Goal: Ask a question

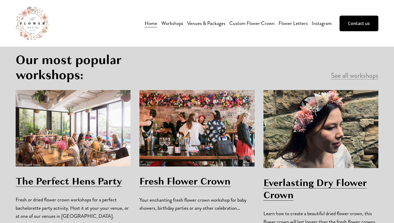
scroll to position [320, 0]
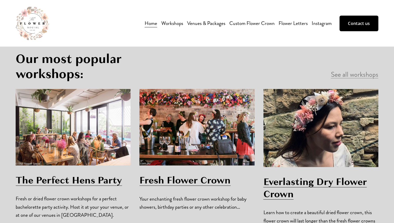
click at [75, 174] on link "The Perfect Hens Party" at bounding box center [69, 181] width 106 height 14
click at [214, 23] on link "Venues & Packages" at bounding box center [206, 23] width 38 height 9
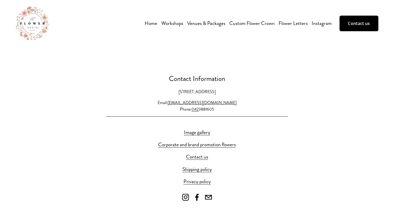
scroll to position [123, 0]
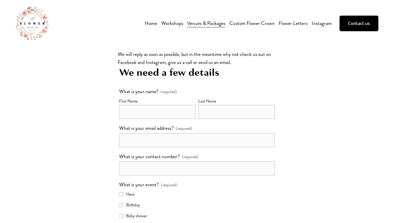
scroll to position [919, 0]
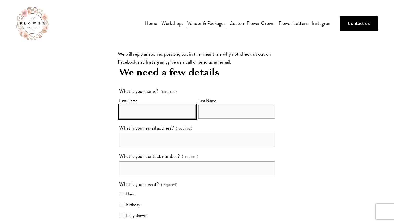
click at [152, 105] on input "First Name" at bounding box center [157, 112] width 77 height 14
type input "Esra"
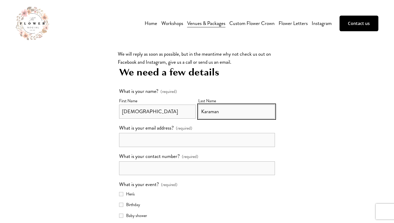
type input "Karaman"
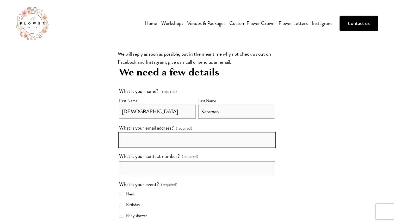
click at [133, 133] on input "What is your email address? (required)" at bounding box center [197, 140] width 156 height 14
type input "esra_karaman_312@hotmail.com"
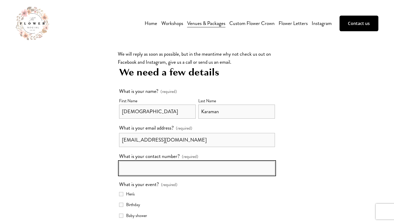
click at [134, 162] on input "What is your contact number? (required)" at bounding box center [197, 169] width 156 height 14
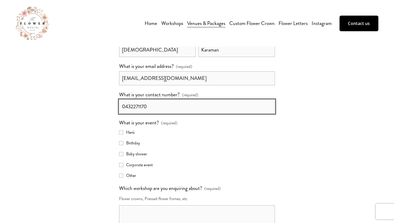
scroll to position [987, 0]
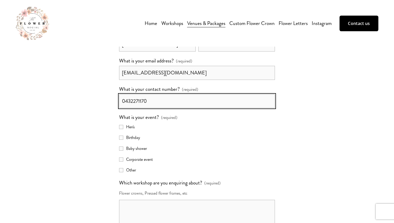
type input "0432271170"
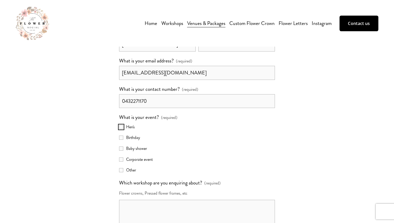
click at [121, 125] on input "Hen's" at bounding box center [121, 127] width 4 height 4
checkbox input "true"
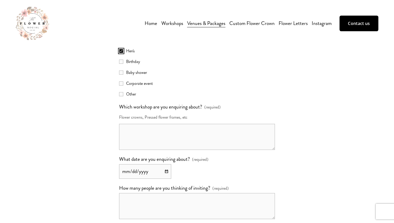
scroll to position [1063, 0]
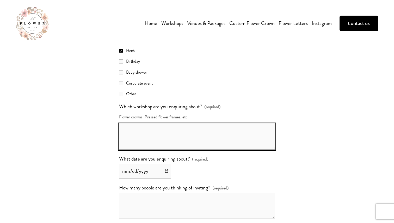
click at [137, 124] on textarea "Which workshop are you enquiring about? (required)" at bounding box center [197, 137] width 156 height 26
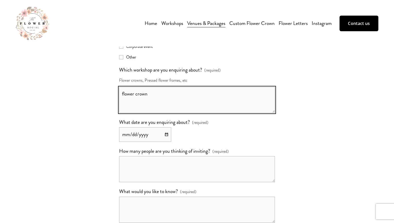
scroll to position [1100, 0]
type textarea "flower crown"
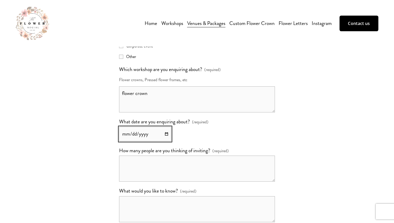
click at [166, 127] on input "What date are you enquiring about? (required)" at bounding box center [145, 134] width 52 height 14
type input "2025-11-08"
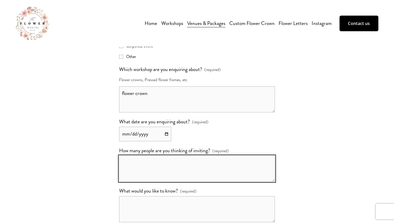
click at [142, 156] on textarea "How many people are you thinking of inviting? (required)" at bounding box center [197, 169] width 156 height 26
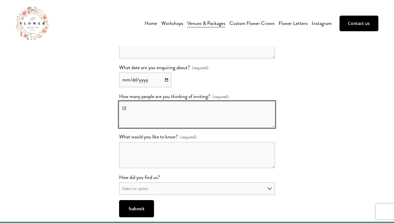
scroll to position [1180, 0]
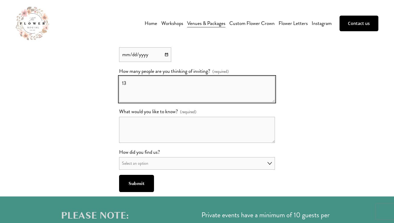
type textarea "13"
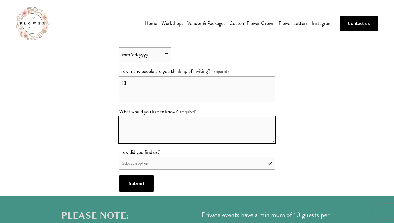
click at [144, 117] on textarea "What would you like to know? (required)" at bounding box center [197, 130] width 156 height 26
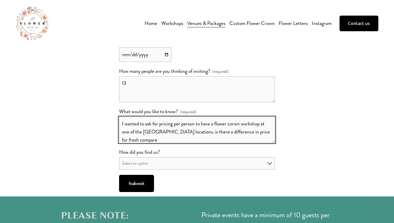
scroll to position [1, 0]
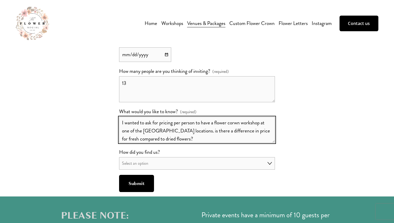
type textarea "I wanted to ask for pricing per person to have a flower corwn workshop at one o…"
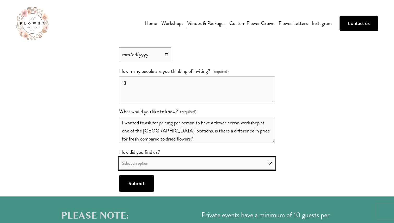
click at [146, 157] on select "Select an option Word of mouth Google search Instagram Facebook Ad" at bounding box center [197, 163] width 156 height 13
click at [150, 157] on select "Word of mouth Google search Instagram Facebook Ad" at bounding box center [197, 163] width 156 height 13
select select "Google search"
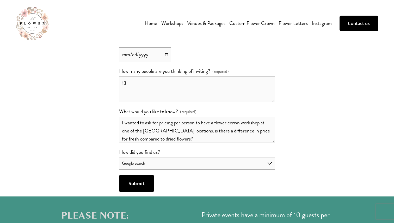
click at [134, 181] on span "Submit" at bounding box center [137, 184] width 16 height 6
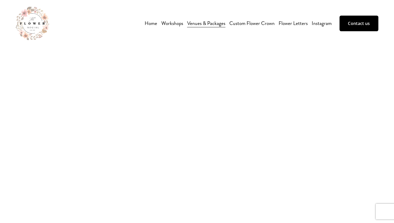
scroll to position [923, 0]
